Goal: Transaction & Acquisition: Purchase product/service

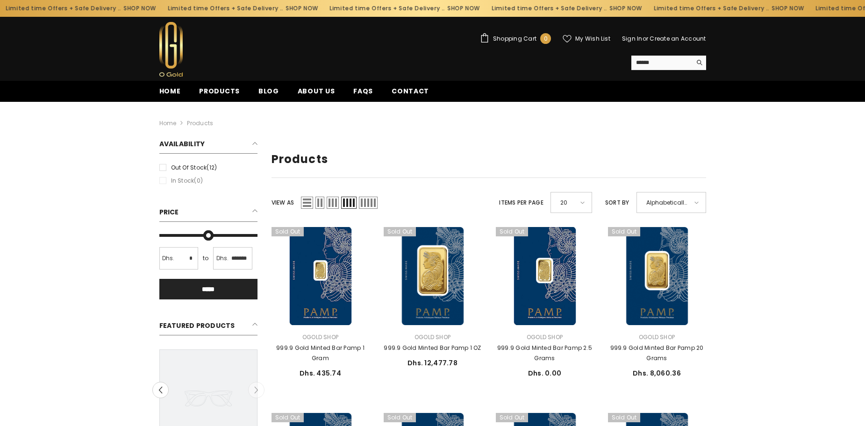
click at [163, 170] on label "Out of stock (12)" at bounding box center [208, 168] width 98 height 10
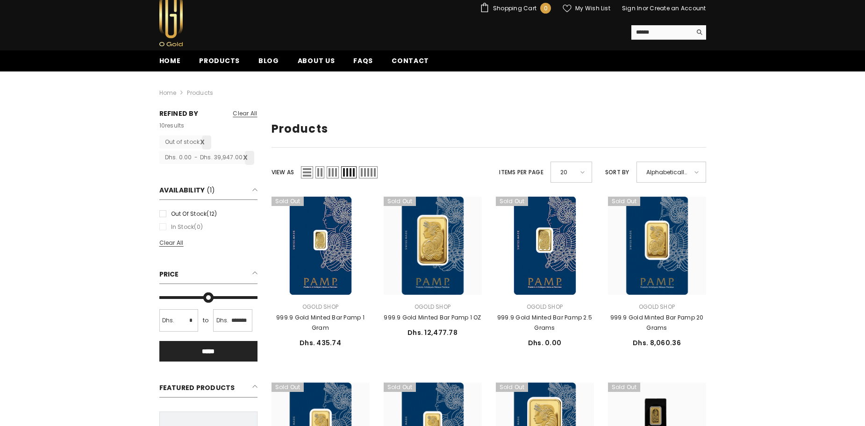
scroll to position [47, 0]
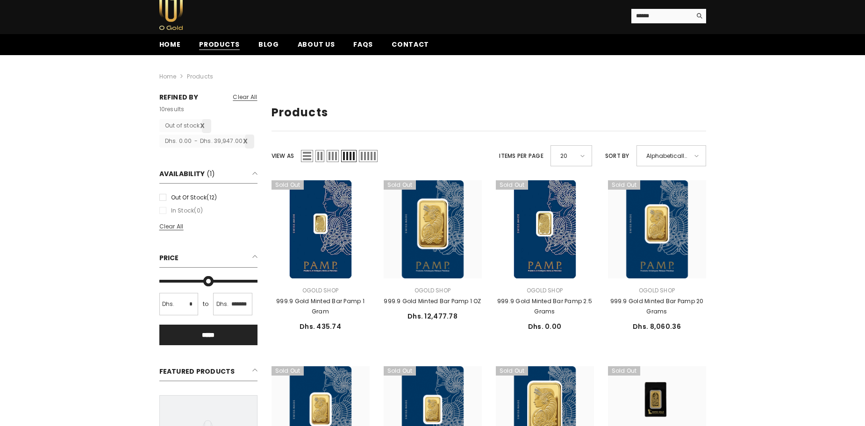
click at [206, 49] on span "Products" at bounding box center [219, 45] width 41 height 10
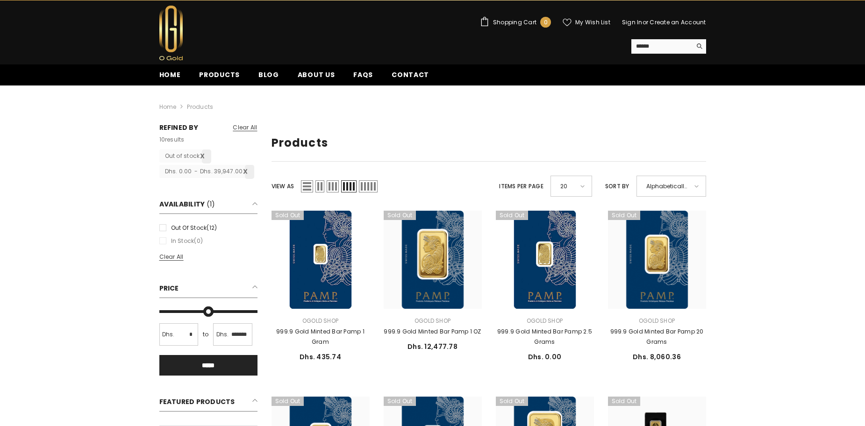
scroll to position [0, 0]
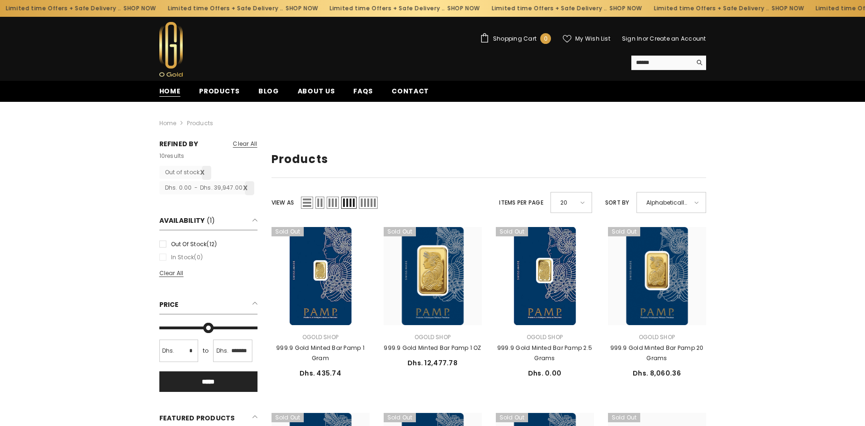
click at [167, 91] on span "Home" at bounding box center [169, 91] width 21 height 10
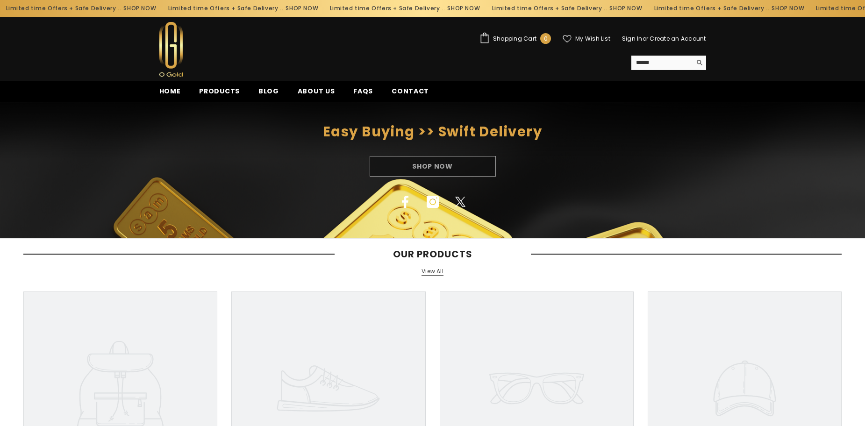
click at [498, 41] on span "Shopping Cart" at bounding box center [514, 39] width 43 height 6
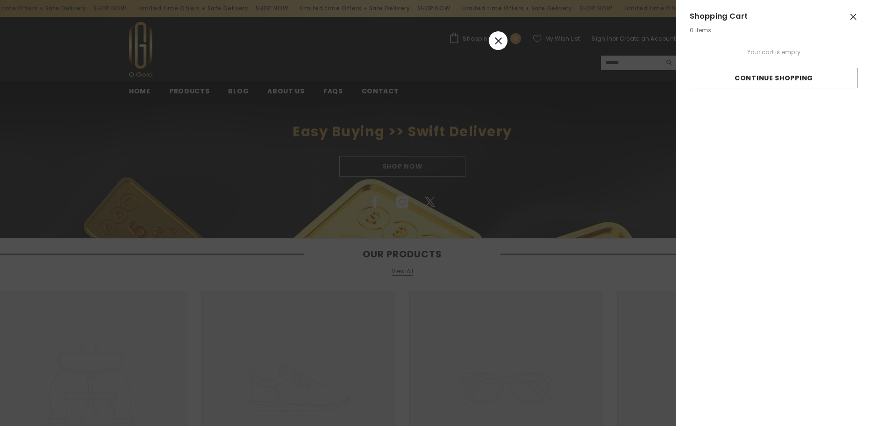
click at [498, 41] on line at bounding box center [498, 40] width 7 height 7
